Goal: Information Seeking & Learning: Learn about a topic

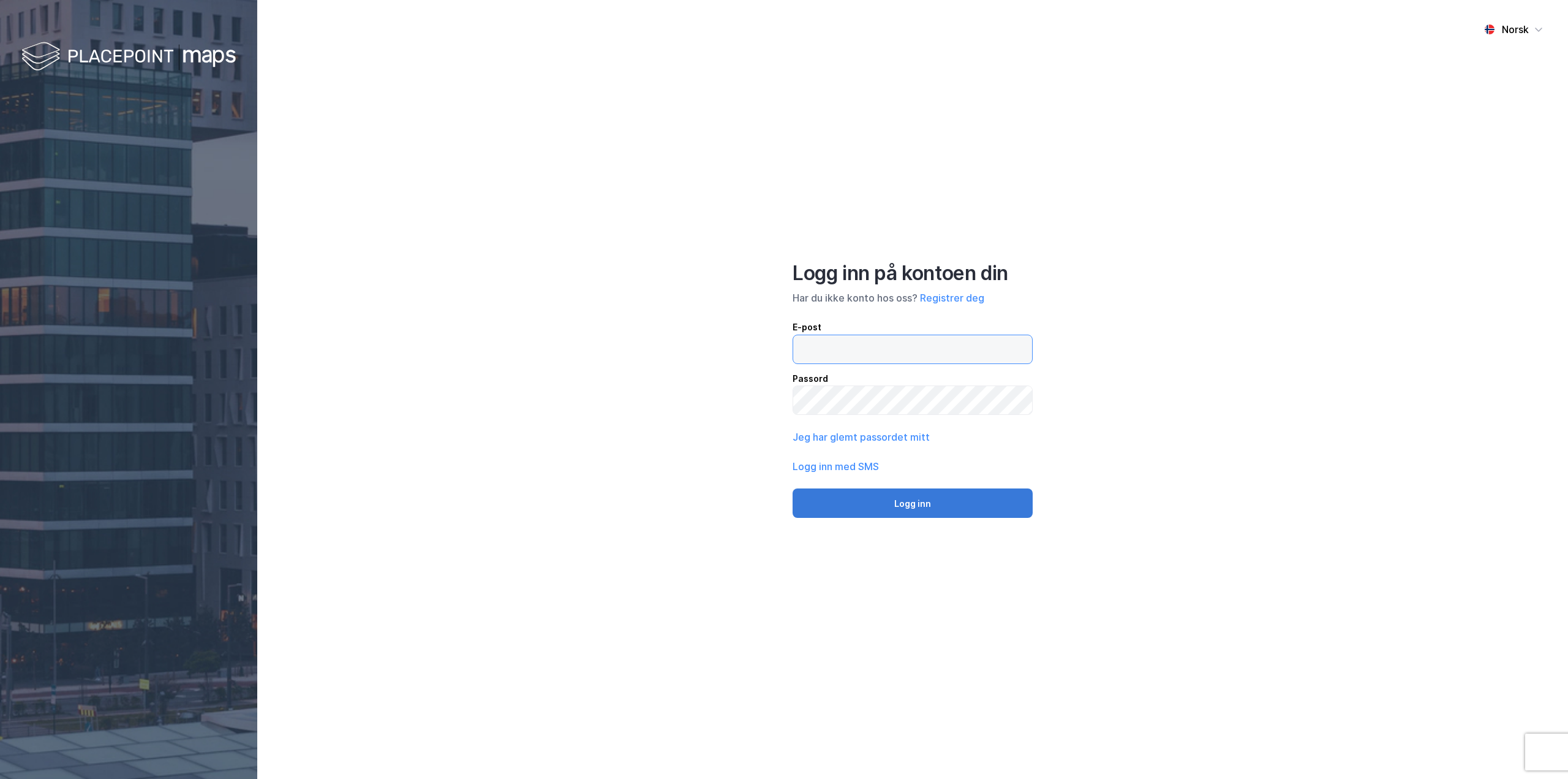
type input "[PERSON_NAME][EMAIL_ADDRESS][DOMAIN_NAME]"
click at [998, 506] on button "Logg inn" at bounding box center [912, 503] width 240 height 30
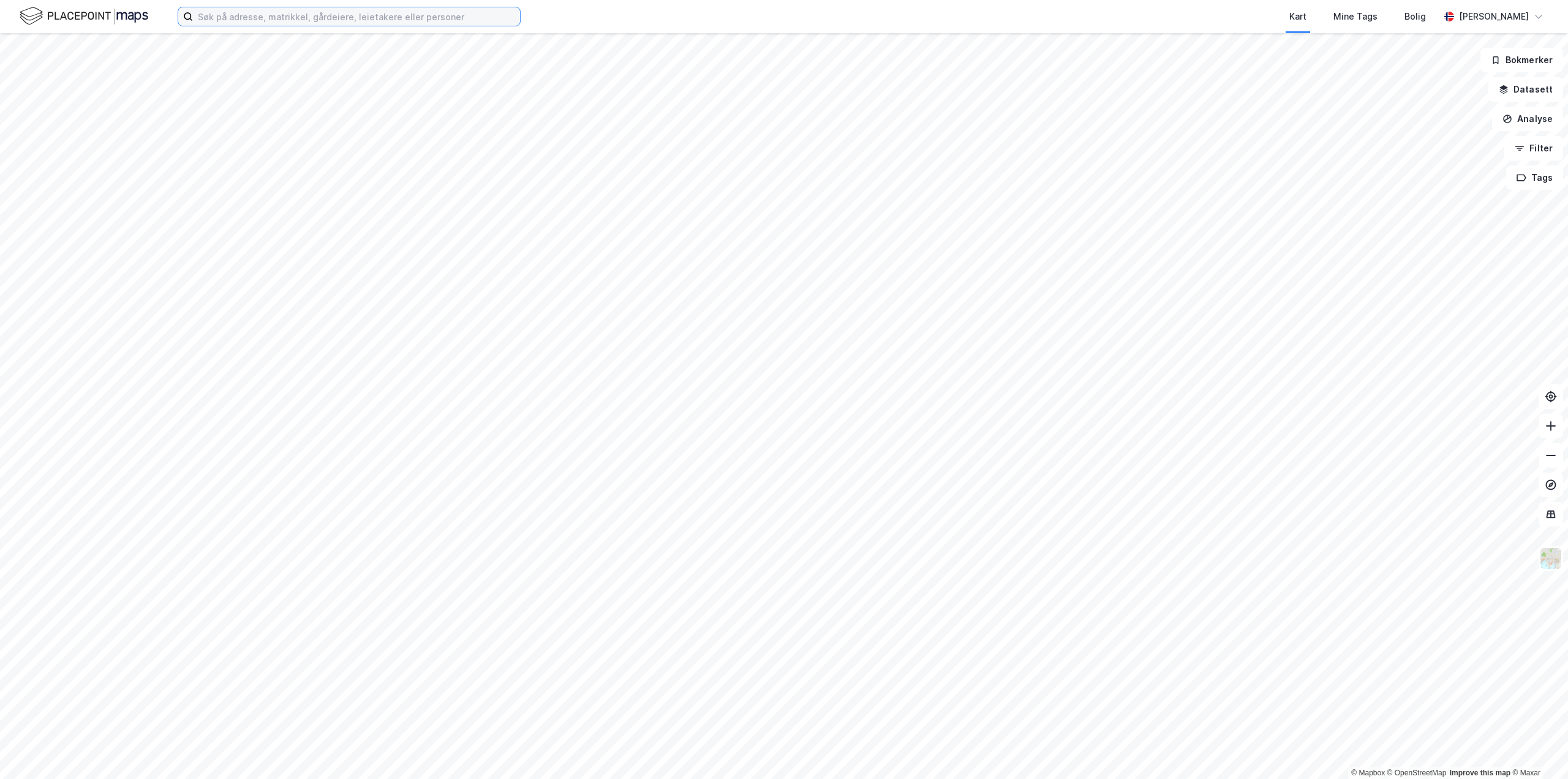
click at [295, 15] on input at bounding box center [357, 16] width 327 height 18
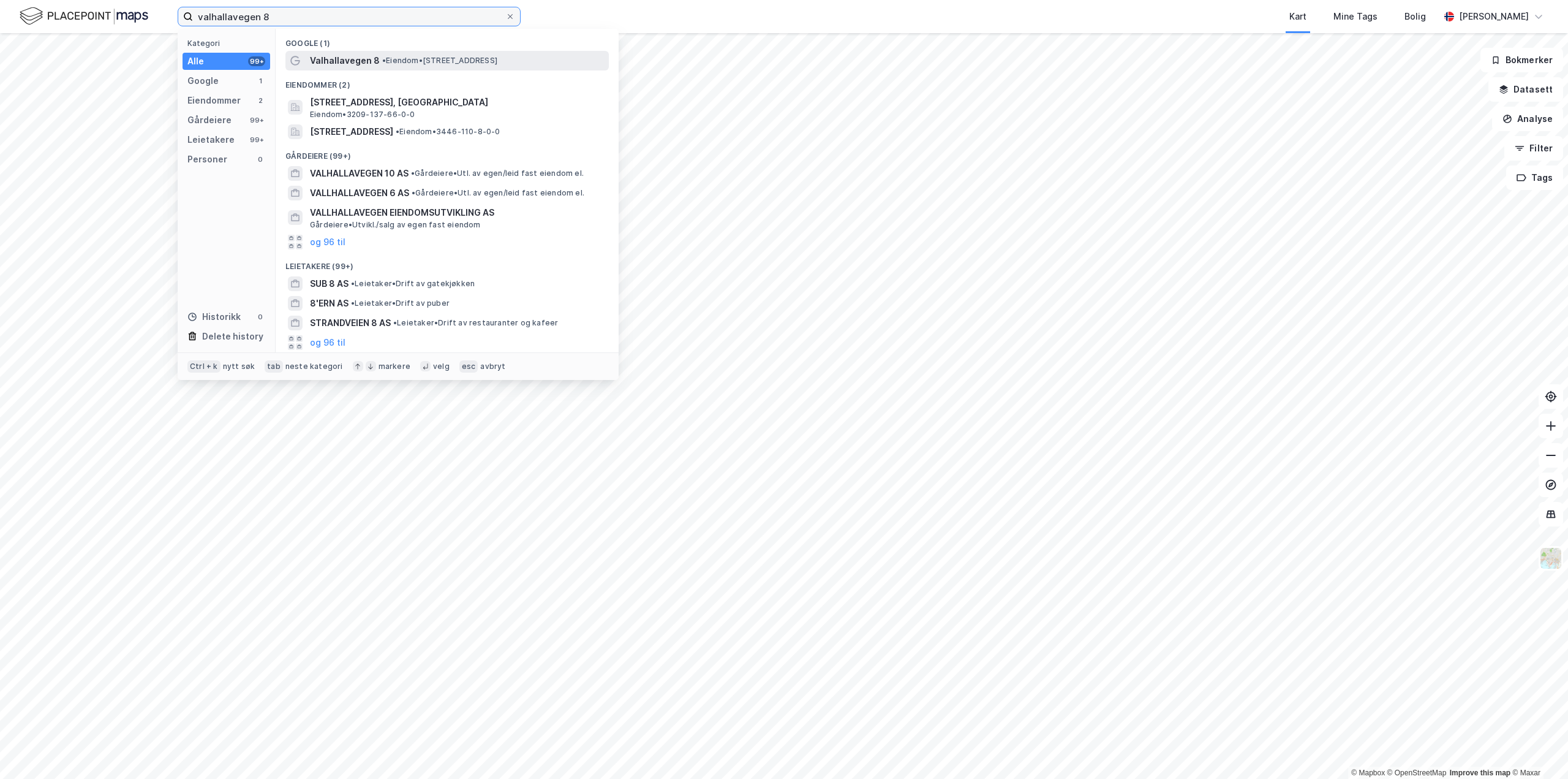
type input "valhallavegen 8"
click at [350, 66] on span "Valhallavegen 8" at bounding box center [345, 60] width 70 height 15
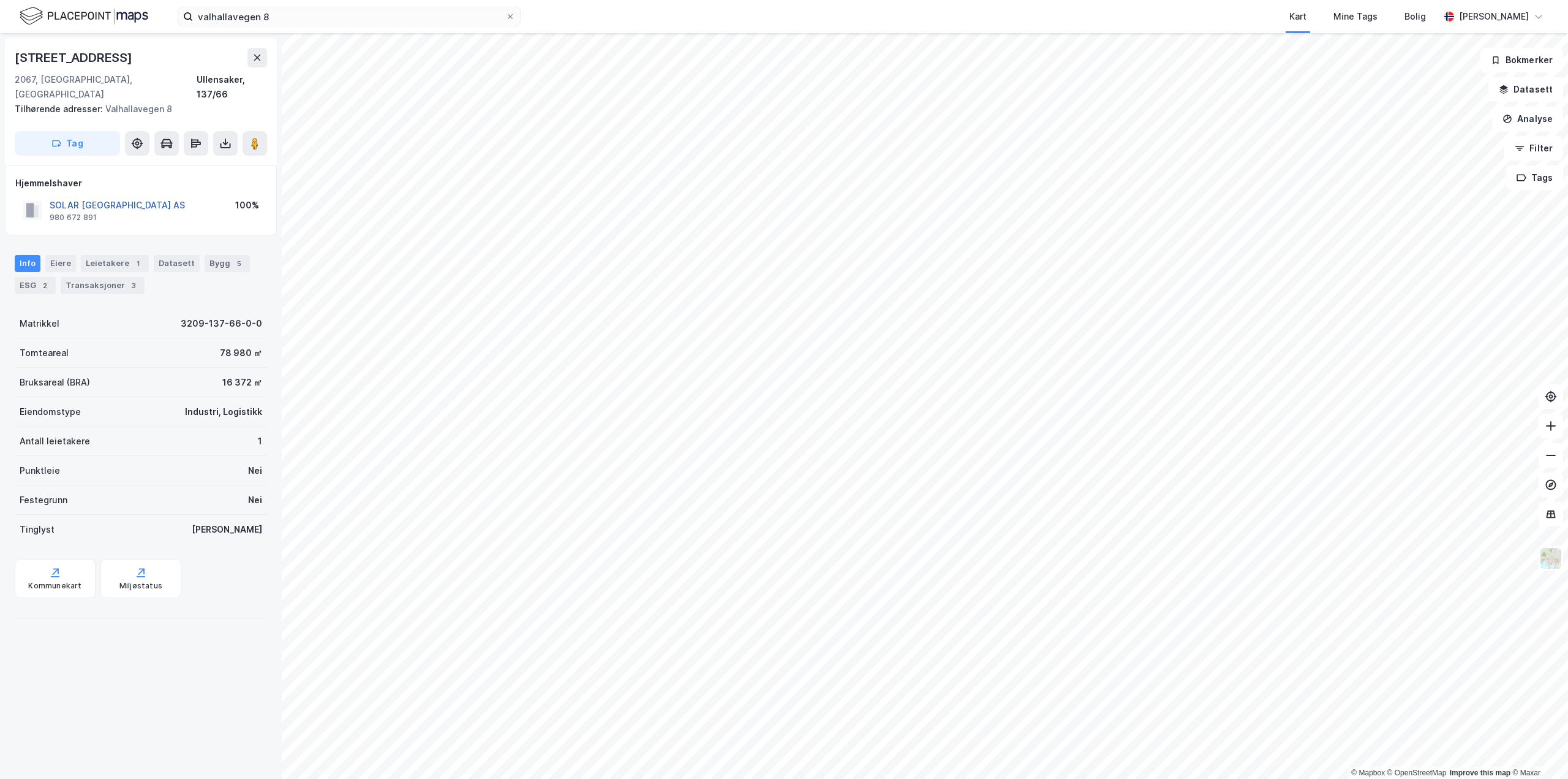
click at [0, 0] on button "SOLAR [GEOGRAPHIC_DATA] AS" at bounding box center [0, 0] width 0 height 0
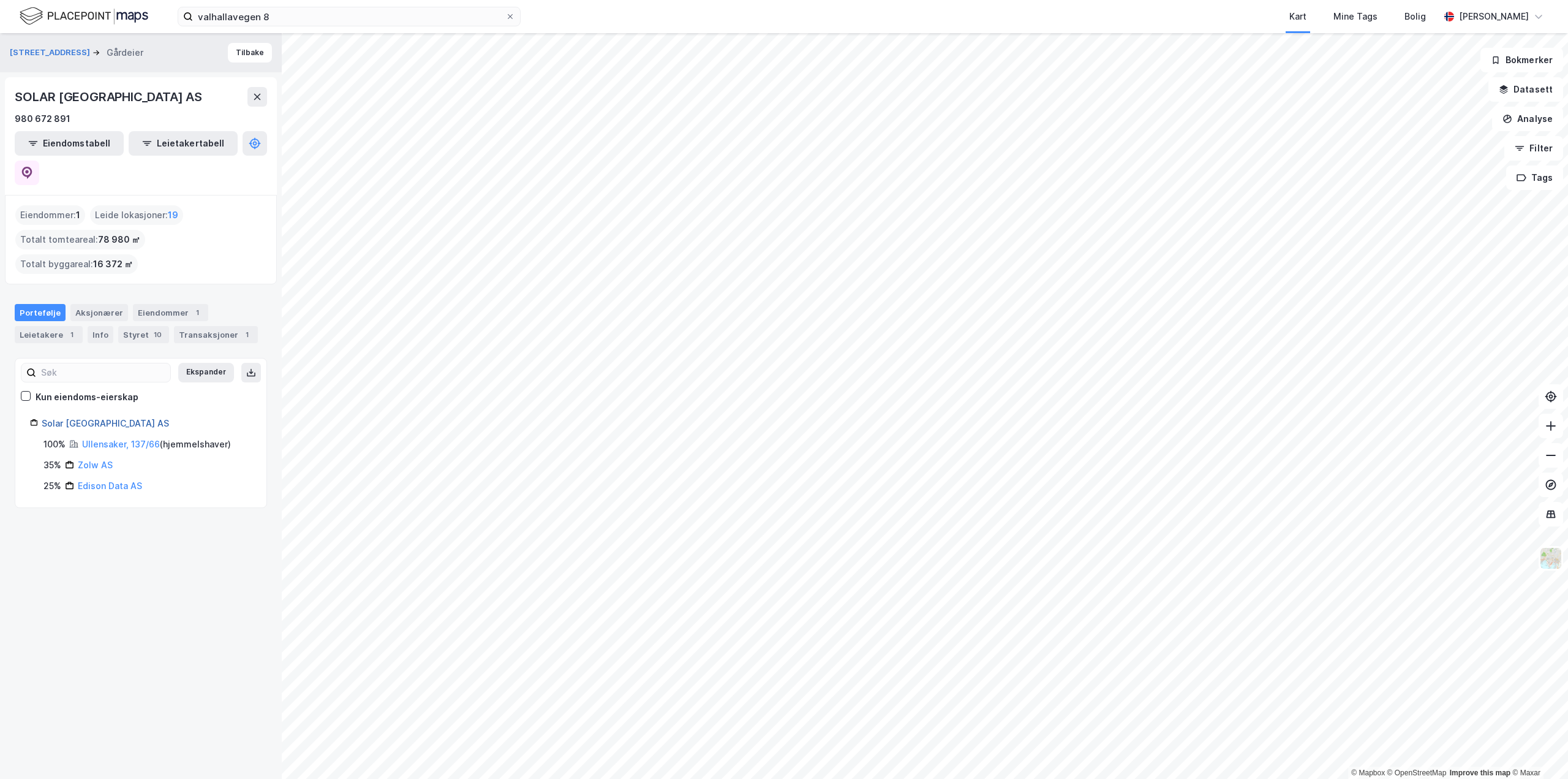
click at [88, 418] on link "Solar [GEOGRAPHIC_DATA] AS" at bounding box center [105, 423] width 127 height 11
click at [98, 304] on div "Aksjonærer" at bounding box center [99, 312] width 57 height 17
click at [66, 328] on div "1" at bounding box center [71, 334] width 12 height 12
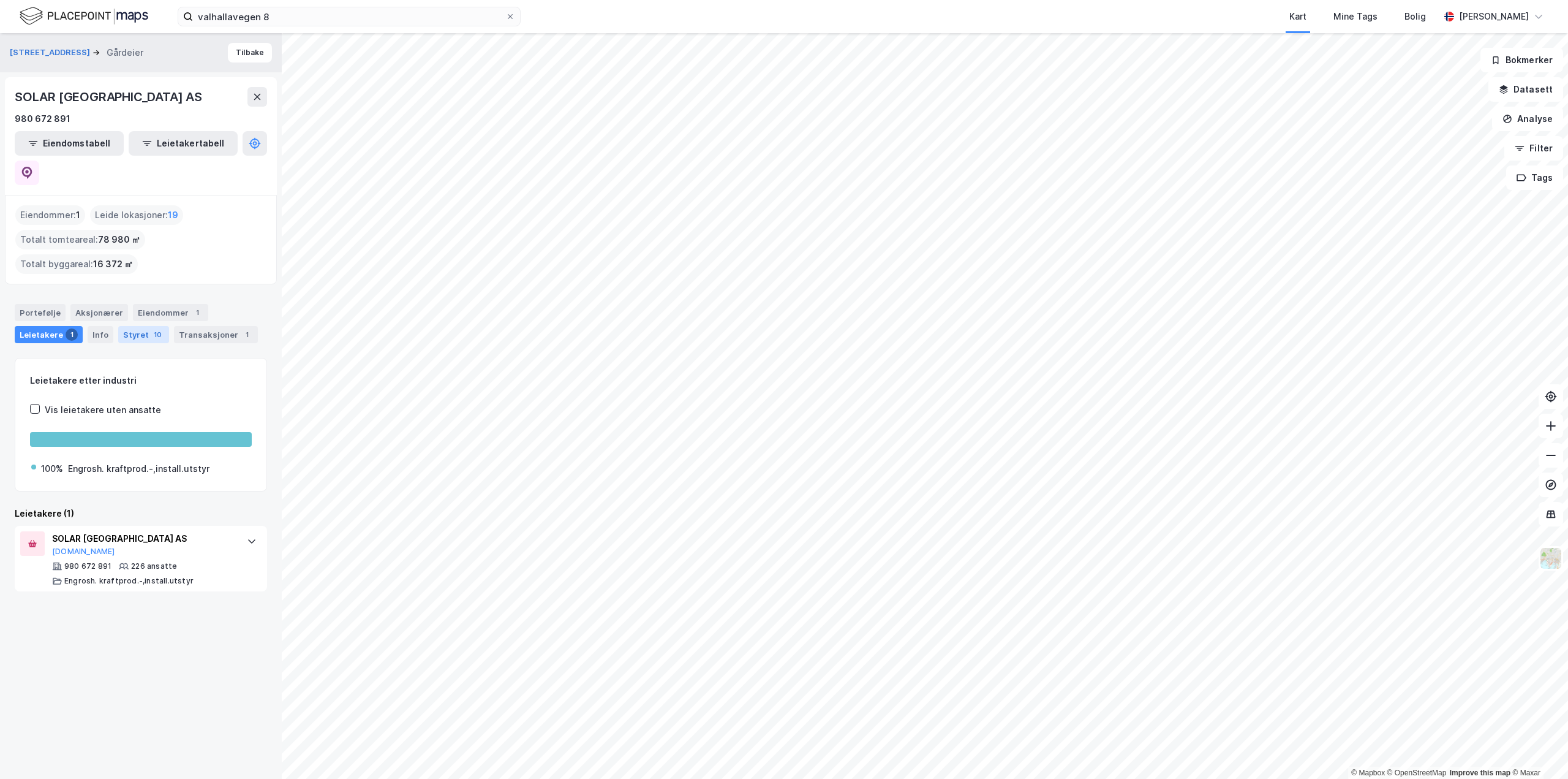
click at [124, 326] on div "Styret 10" at bounding box center [143, 334] width 51 height 17
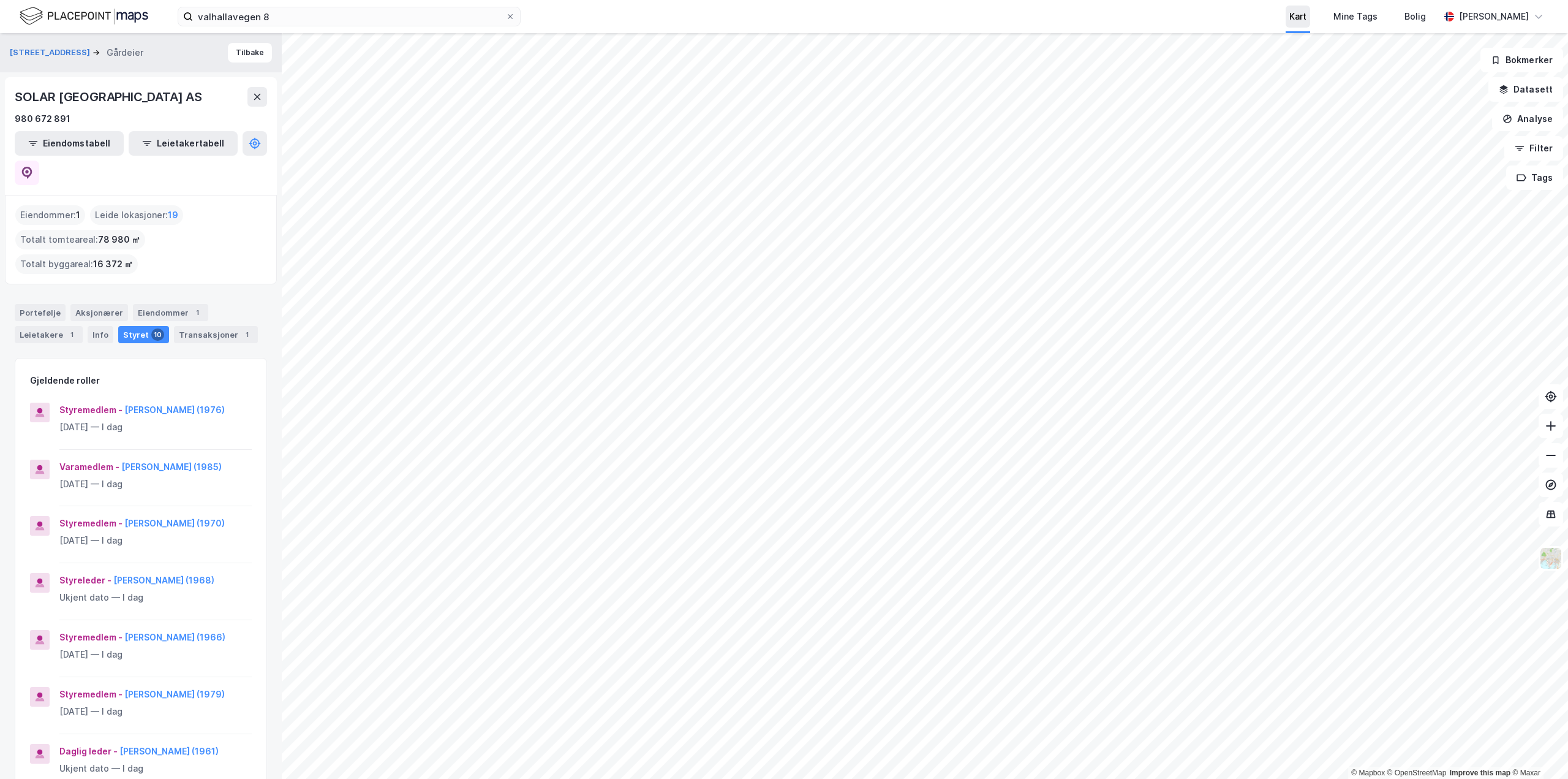
click at [1290, 17] on div "Kart" at bounding box center [1298, 16] width 17 height 15
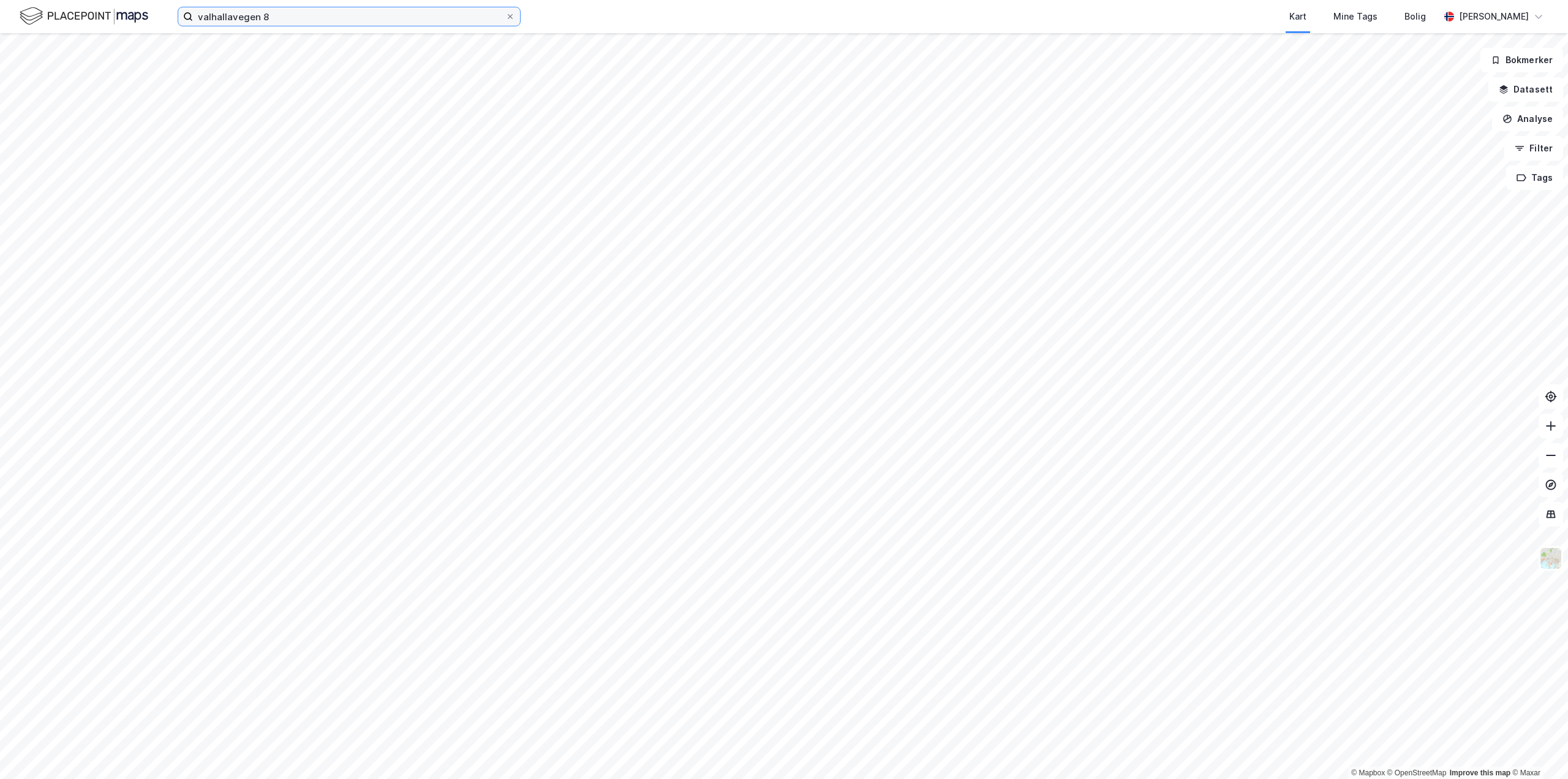
drag, startPoint x: 244, startPoint y: 20, endPoint x: 288, endPoint y: 20, distance: 44.0
click at [245, 20] on input "valhallavegen 8" at bounding box center [349, 16] width 312 height 18
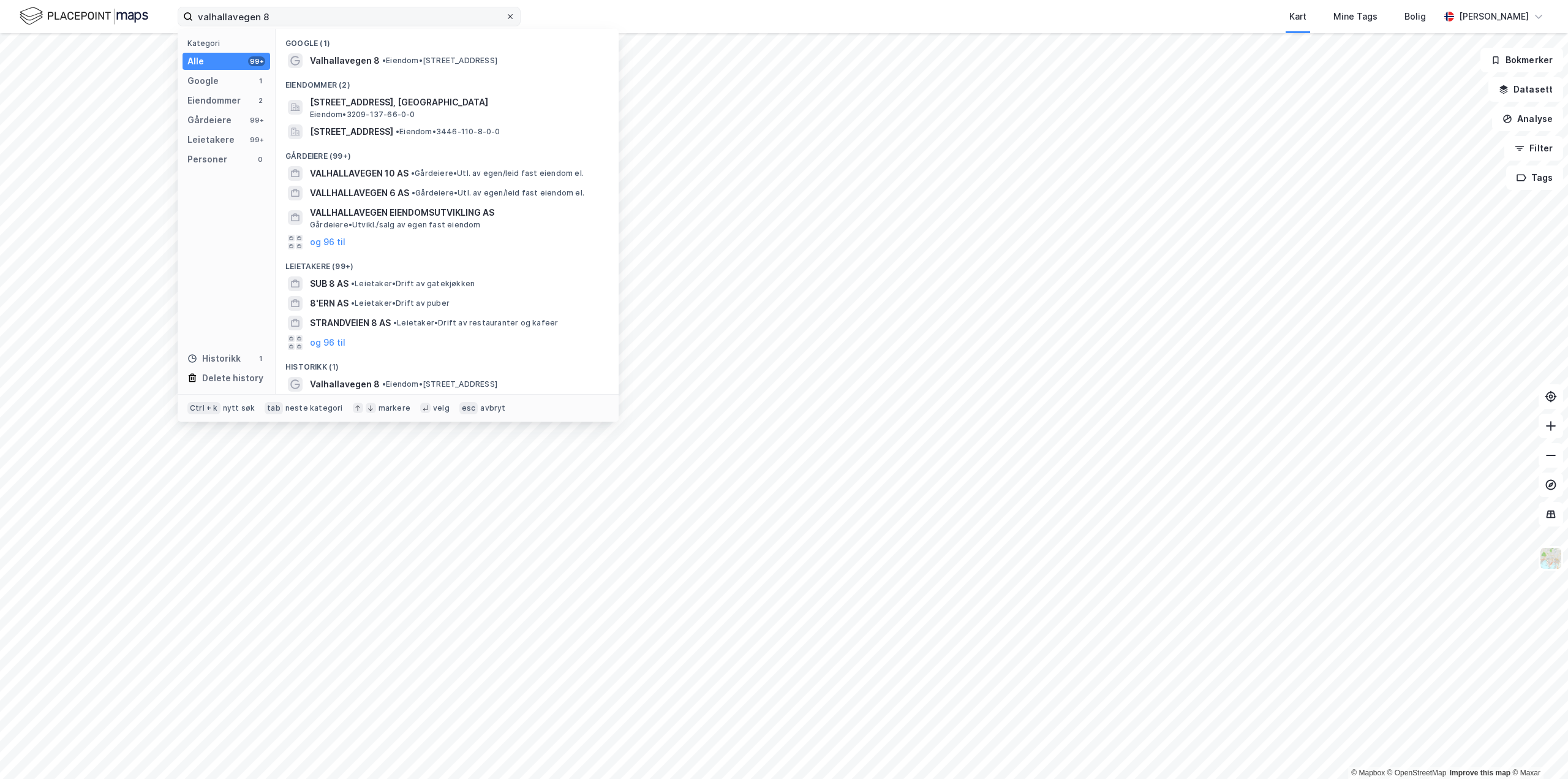
click at [511, 16] on icon at bounding box center [510, 16] width 8 height 8
click at [505, 16] on input "valhallavegen 8" at bounding box center [349, 16] width 312 height 18
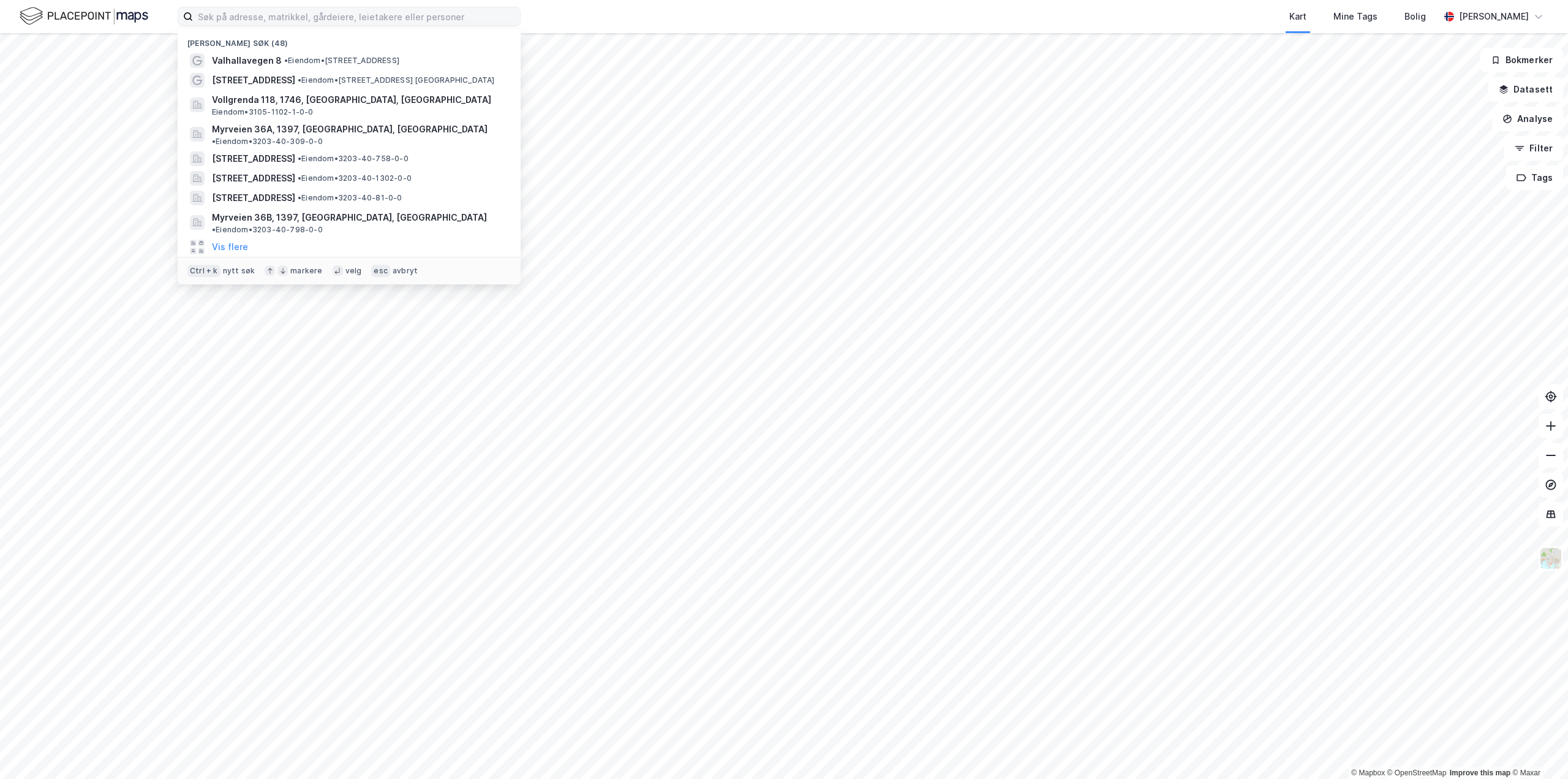
click at [129, 11] on img at bounding box center [84, 16] width 129 height 21
